Goal: Task Accomplishment & Management: Use online tool/utility

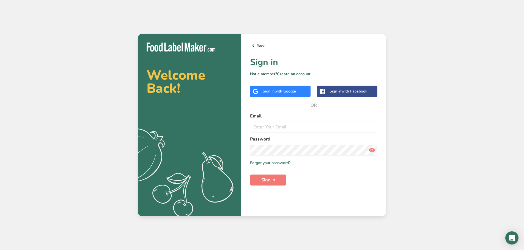
click at [292, 90] on span "with Google" at bounding box center [284, 91] width 21 height 5
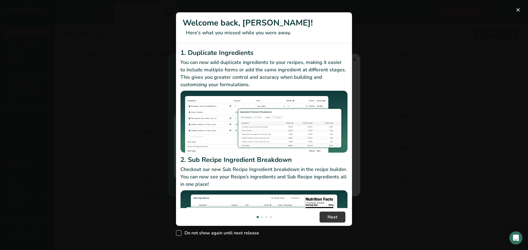
click at [188, 235] on span "Do not show again until next release" at bounding box center [219, 233] width 77 height 5
click at [179, 235] on input "Do not show again until next release" at bounding box center [178, 234] width 4 height 4
checkbox input "true"
click at [325, 214] on button "Next" at bounding box center [332, 217] width 26 height 11
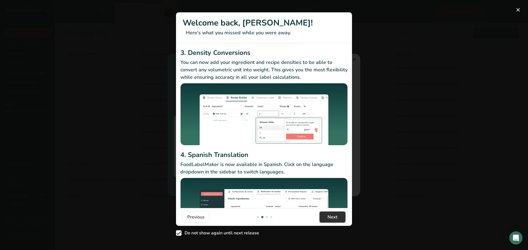
click at [326, 215] on button "Next" at bounding box center [332, 217] width 26 height 11
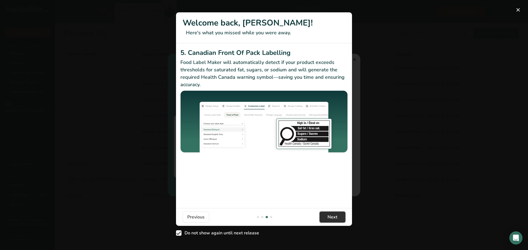
click at [332, 216] on span "Next" at bounding box center [332, 217] width 10 height 7
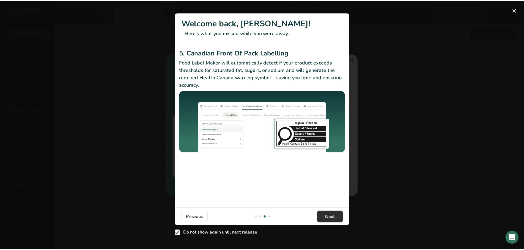
scroll to position [0, 528]
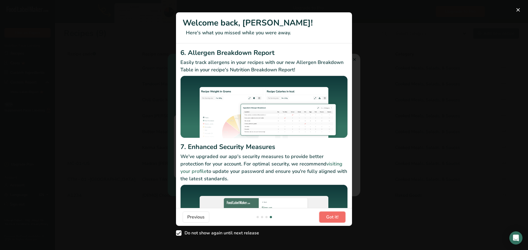
click at [332, 216] on span "Got it!" at bounding box center [332, 217] width 12 height 7
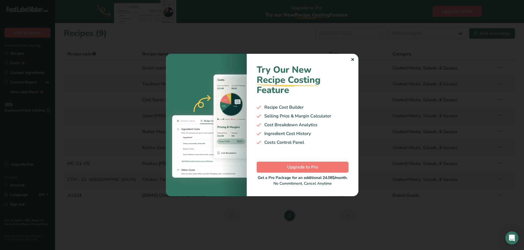
click at [350, 61] on div "✕" at bounding box center [352, 60] width 4 height 7
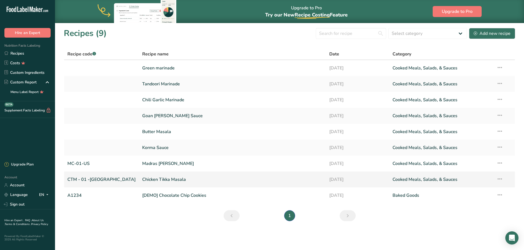
click at [142, 179] on link "Chicken Tikka Masala" at bounding box center [232, 180] width 180 height 12
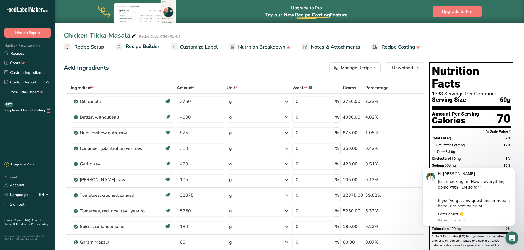
click at [73, 44] on link "Recipe Setup" at bounding box center [84, 47] width 40 height 12
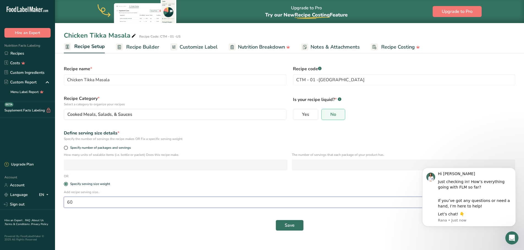
click at [85, 206] on input "60" at bounding box center [273, 202] width 419 height 11
type input "6"
type input "125"
click at [283, 224] on button "Save" at bounding box center [289, 225] width 28 height 11
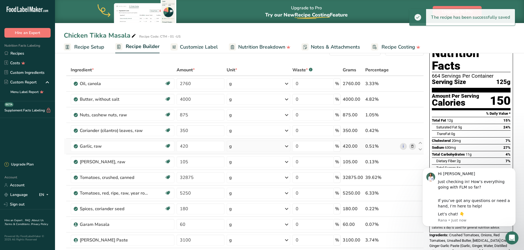
scroll to position [27, 0]
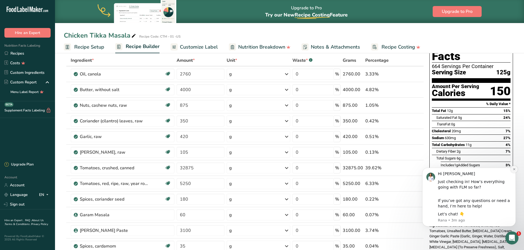
click at [514, 170] on icon "Dismiss notification" at bounding box center [514, 169] width 2 height 2
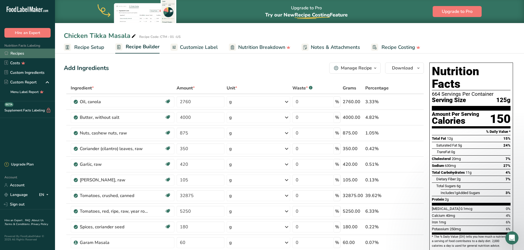
click at [18, 52] on link "Recipes" at bounding box center [27, 54] width 55 height 10
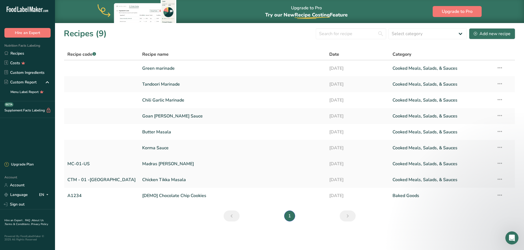
click at [142, 164] on link "Madras [PERSON_NAME]" at bounding box center [232, 164] width 180 height 12
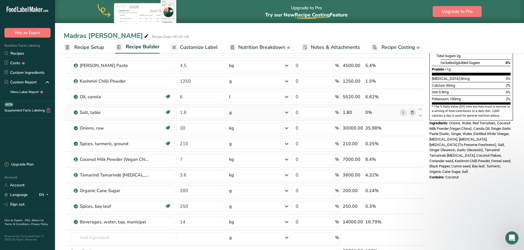
scroll to position [137, 0]
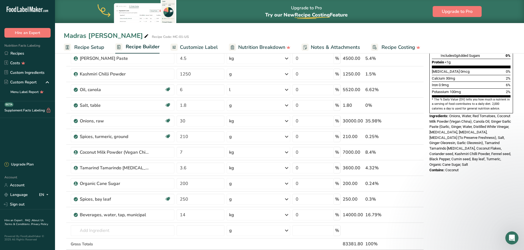
click at [81, 47] on span "Recipe Setup" at bounding box center [89, 47] width 30 height 7
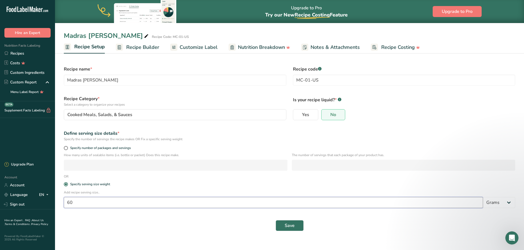
click at [112, 202] on input "60" at bounding box center [273, 202] width 419 height 11
type input "125"
click at [290, 224] on span "Save" at bounding box center [289, 226] width 10 height 7
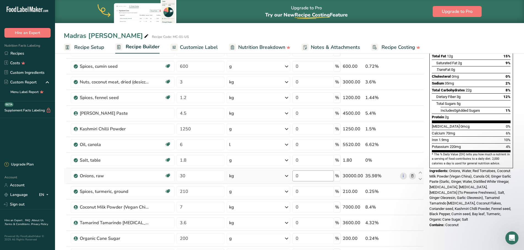
scroll to position [55, 0]
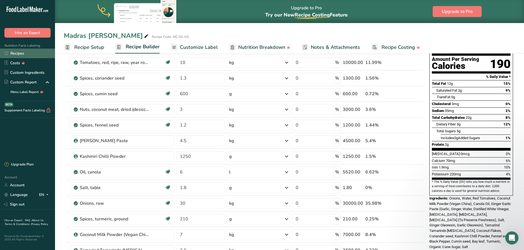
click at [41, 54] on link "Recipes" at bounding box center [27, 54] width 55 height 10
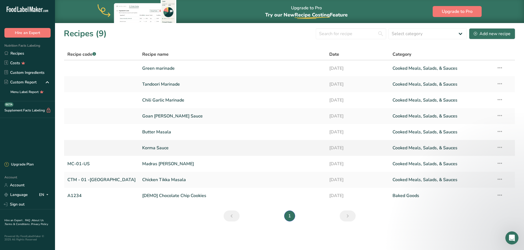
click at [142, 149] on link "Korma Sauce" at bounding box center [232, 148] width 180 height 12
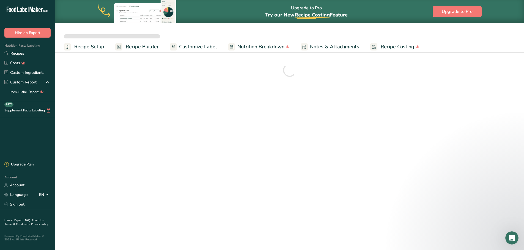
click at [101, 49] on span "Recipe Setup" at bounding box center [89, 46] width 30 height 7
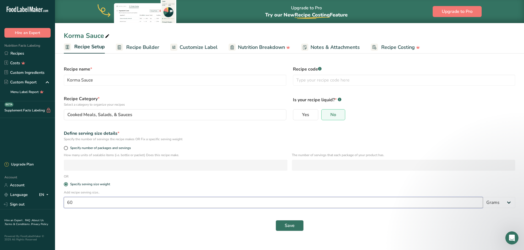
click at [103, 204] on input "60" at bounding box center [273, 202] width 419 height 11
type input "125"
click at [280, 224] on button "Save" at bounding box center [289, 225] width 28 height 11
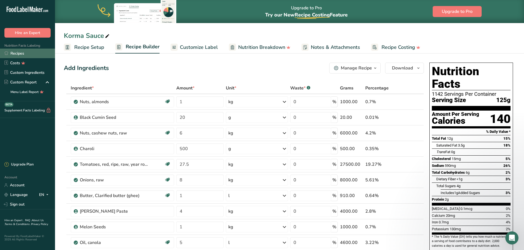
click at [27, 53] on link "Recipes" at bounding box center [27, 54] width 55 height 10
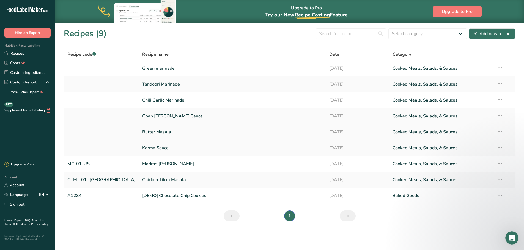
click at [142, 132] on link "Butter Masala" at bounding box center [232, 132] width 180 height 12
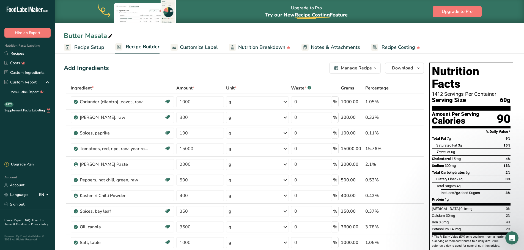
click at [96, 48] on span "Recipe Setup" at bounding box center [89, 47] width 30 height 7
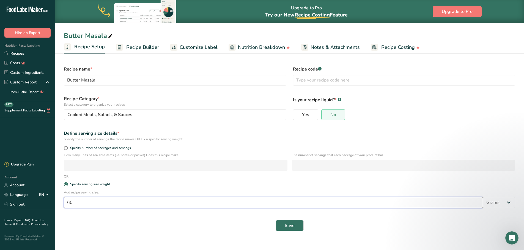
click at [85, 201] on input "60" at bounding box center [273, 202] width 419 height 11
type input "125"
click at [288, 223] on span "Save" at bounding box center [289, 226] width 10 height 7
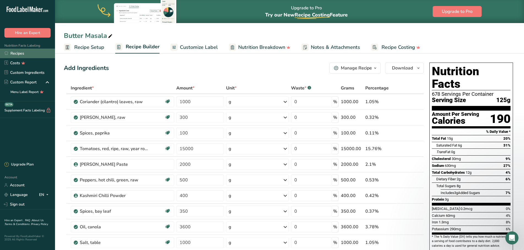
click at [24, 53] on link "Recipes" at bounding box center [27, 54] width 55 height 10
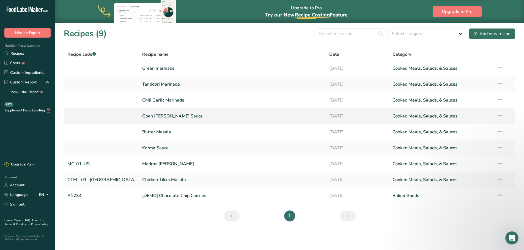
click at [142, 116] on link "Goan [PERSON_NAME] Sauce" at bounding box center [232, 116] width 180 height 12
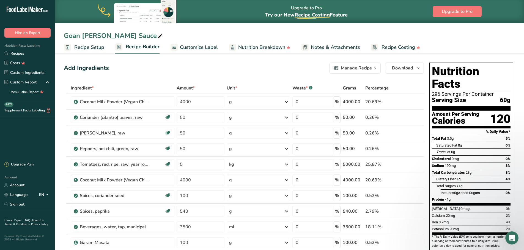
click at [89, 47] on span "Recipe Setup" at bounding box center [89, 47] width 30 height 7
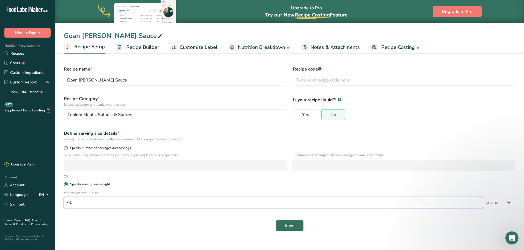
click at [92, 204] on input "60" at bounding box center [273, 202] width 419 height 11
type input "125"
click at [289, 227] on span "Save" at bounding box center [289, 226] width 10 height 7
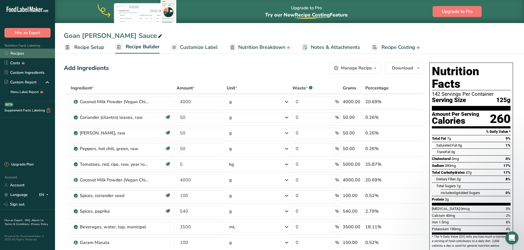
click at [16, 53] on link "Recipes" at bounding box center [27, 54] width 55 height 10
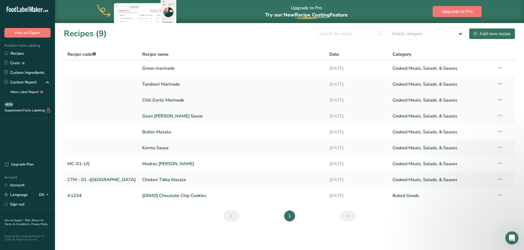
click at [142, 102] on link "Chili Garlic Marinade" at bounding box center [232, 101] width 180 height 12
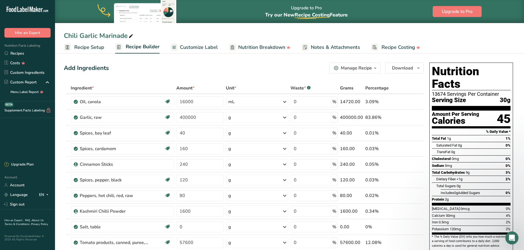
click at [96, 47] on span "Recipe Setup" at bounding box center [89, 47] width 30 height 7
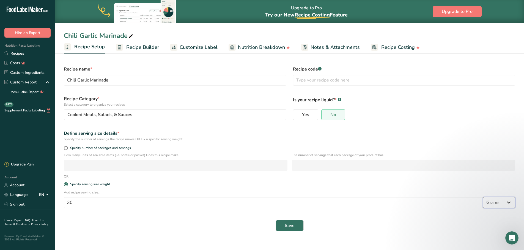
click at [489, 207] on select "Grams kg mg mcg lb oz l mL fl oz tbsp tsp cup qt gallon" at bounding box center [499, 202] width 32 height 11
select select "17"
click at [483, 197] on select "Grams kg mg mcg lb oz l mL fl oz tbsp tsp cup qt gallon" at bounding box center [499, 202] width 32 height 11
select select "22"
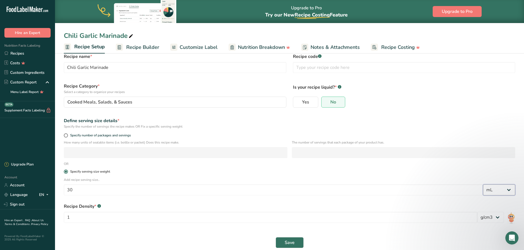
scroll to position [20, 0]
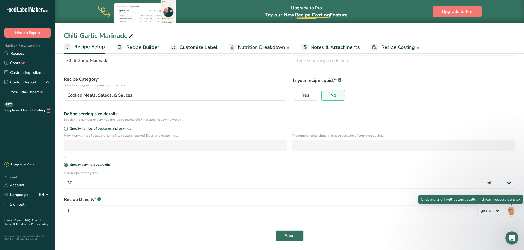
click at [510, 211] on img at bounding box center [511, 211] width 8 height 12
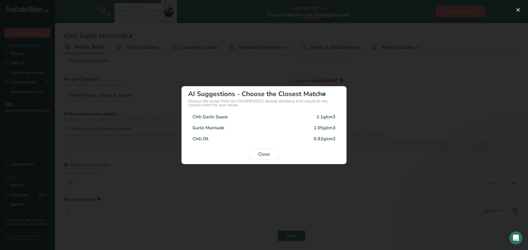
click at [239, 129] on div "Garlic Marinade 1.05g/cm3" at bounding box center [264, 128] width 152 height 11
type input "1.05"
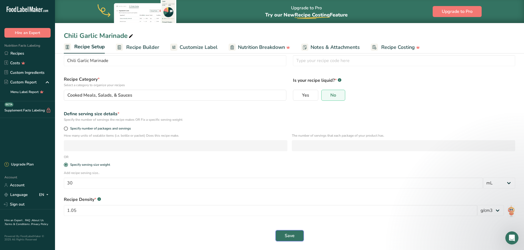
click at [294, 236] on span "Save" at bounding box center [289, 236] width 10 height 7
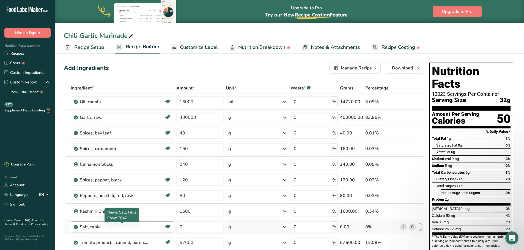
scroll to position [27, 0]
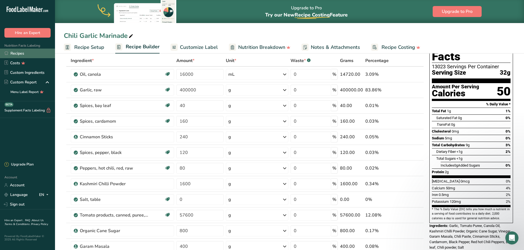
click at [19, 54] on link "Recipes" at bounding box center [27, 54] width 55 height 10
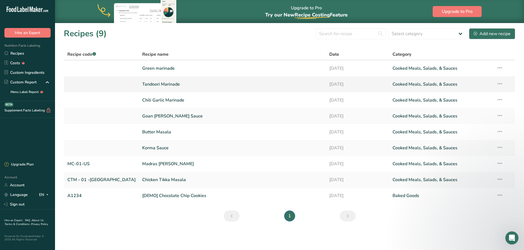
click at [139, 85] on td "Tandoori Marinade" at bounding box center [232, 84] width 187 height 16
click at [142, 85] on link "Tandoori Marinade" at bounding box center [232, 85] width 180 height 12
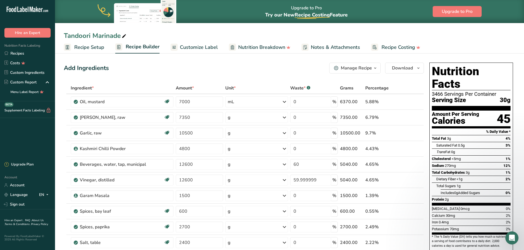
click at [98, 45] on span "Recipe Setup" at bounding box center [89, 47] width 30 height 7
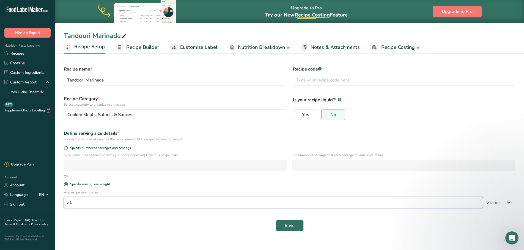
click at [397, 207] on input "30" at bounding box center [273, 202] width 419 height 11
type input "3"
type input "15"
click at [502, 201] on select "Grams kg mg mcg lb oz l mL fl oz tbsp tsp cup qt gallon" at bounding box center [499, 202] width 32 height 11
select select "17"
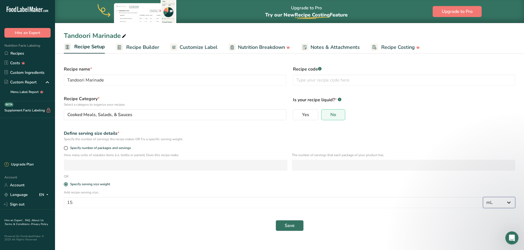
click at [483, 197] on select "Grams kg mg mcg lb oz l mL fl oz tbsp tsp cup qt gallon" at bounding box center [499, 202] width 32 height 11
select select "22"
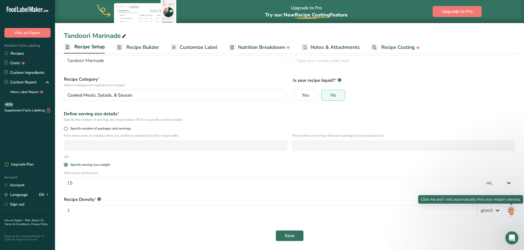
click at [513, 211] on img at bounding box center [511, 211] width 8 height 12
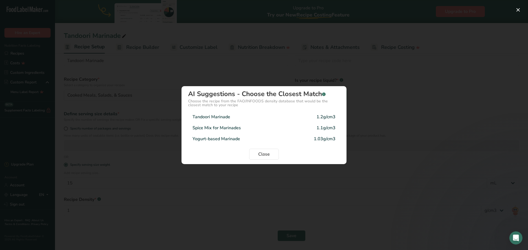
click at [230, 117] on div "Tandoori Marinade 1.2g/cm3" at bounding box center [264, 117] width 152 height 11
type input "1.2"
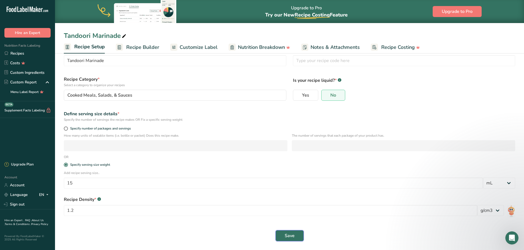
click at [294, 237] on button "Save" at bounding box center [289, 236] width 28 height 11
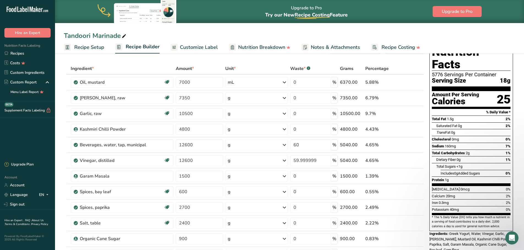
click at [89, 51] on link "Recipe Setup" at bounding box center [84, 47] width 40 height 12
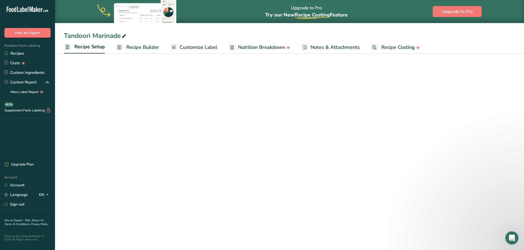
select select "17"
select select "22"
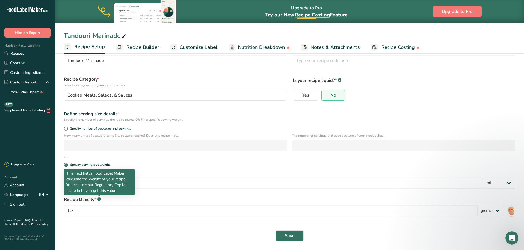
click at [99, 199] on rect at bounding box center [99, 200] width 4 height 4
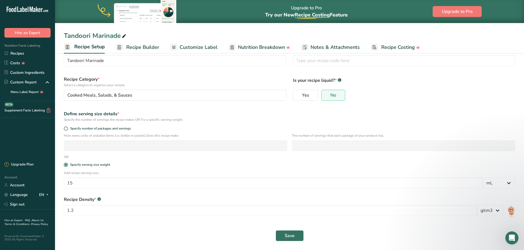
click at [99, 199] on rect at bounding box center [99, 200] width 4 height 4
click at [130, 46] on span "Recipe Builder" at bounding box center [142, 47] width 33 height 7
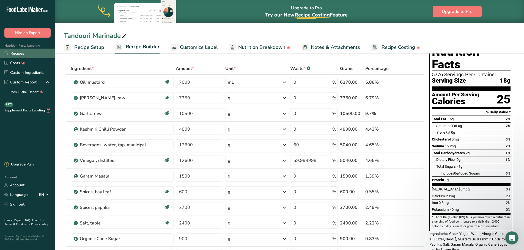
click at [32, 53] on link "Recipes" at bounding box center [27, 54] width 55 height 10
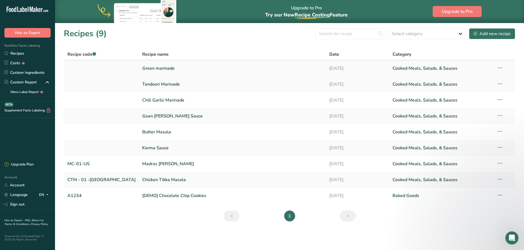
click at [148, 70] on link "Green marinade" at bounding box center [232, 69] width 180 height 12
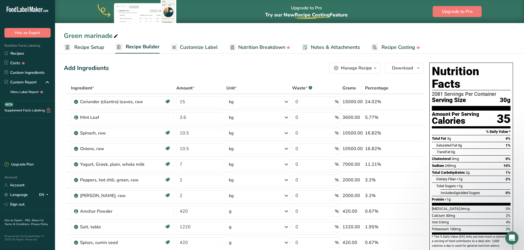
click at [97, 49] on span "Recipe Setup" at bounding box center [89, 47] width 30 height 7
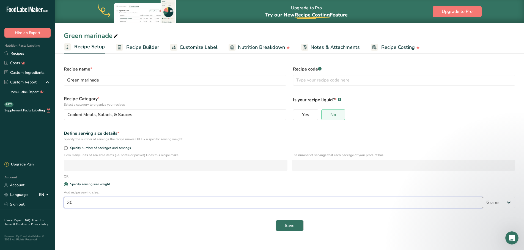
click at [421, 202] on input "30" at bounding box center [273, 202] width 419 height 11
type input "15"
click at [490, 203] on select "Grams kg mg mcg lb oz l mL fl oz tbsp tsp cup qt gallon" at bounding box center [499, 202] width 32 height 11
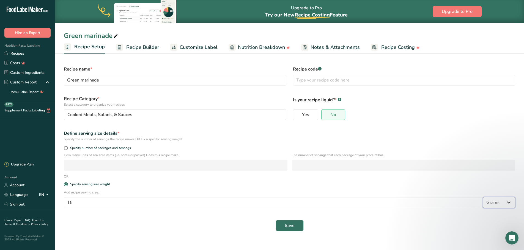
select select "17"
click at [483, 197] on select "Grams kg mg mcg lb oz l mL fl oz tbsp tsp cup qt gallon" at bounding box center [499, 202] width 32 height 11
select select "22"
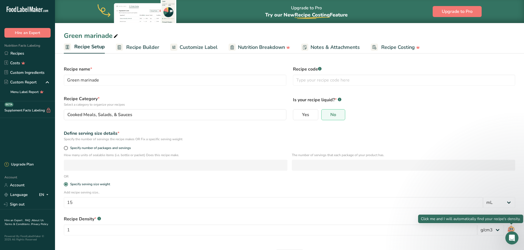
click at [509, 228] on img at bounding box center [511, 231] width 8 height 12
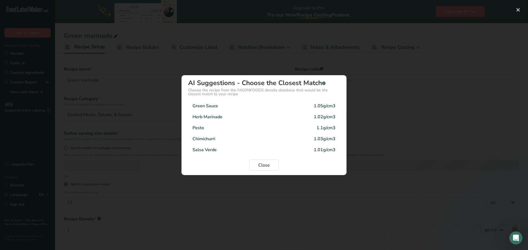
click at [220, 141] on div "Chimichurri 1.03g/cm3" at bounding box center [264, 139] width 152 height 11
type input "1.03"
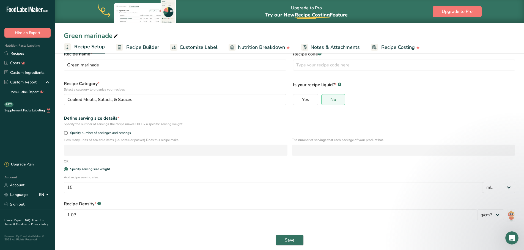
scroll to position [20, 0]
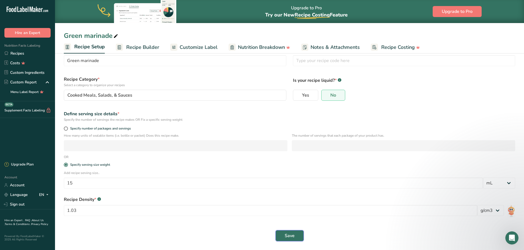
click at [280, 232] on button "Save" at bounding box center [289, 236] width 28 height 11
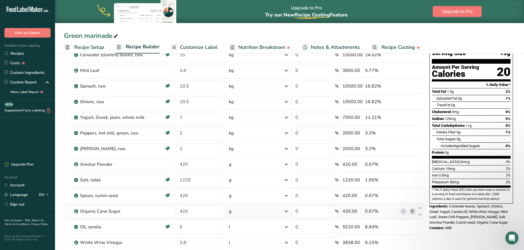
scroll to position [20, 0]
